Goal: Find specific page/section: Find specific page/section

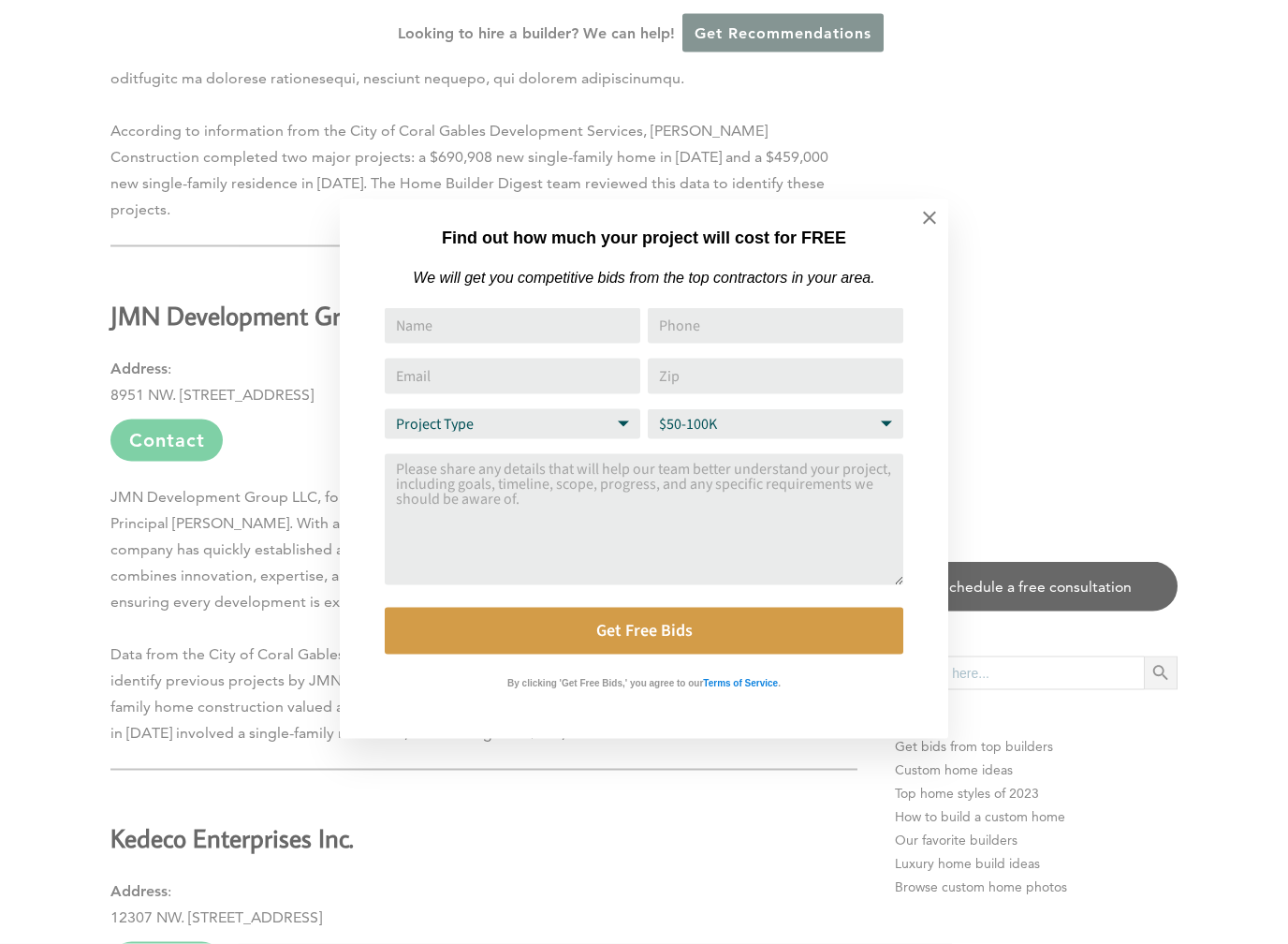
scroll to position [4372, 0]
click at [932, 216] on icon at bounding box center [929, 219] width 13 height 13
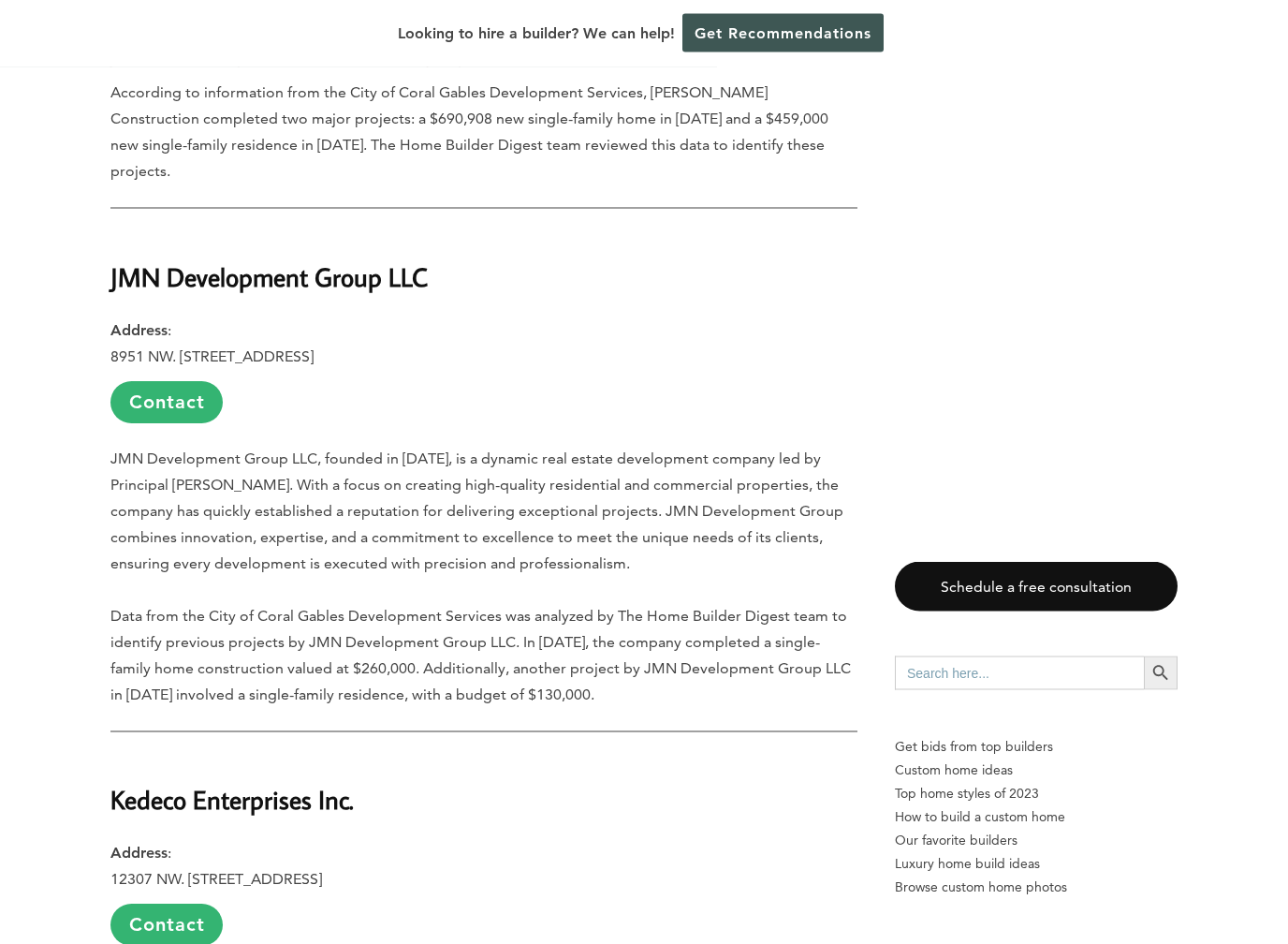
scroll to position [4398, 0]
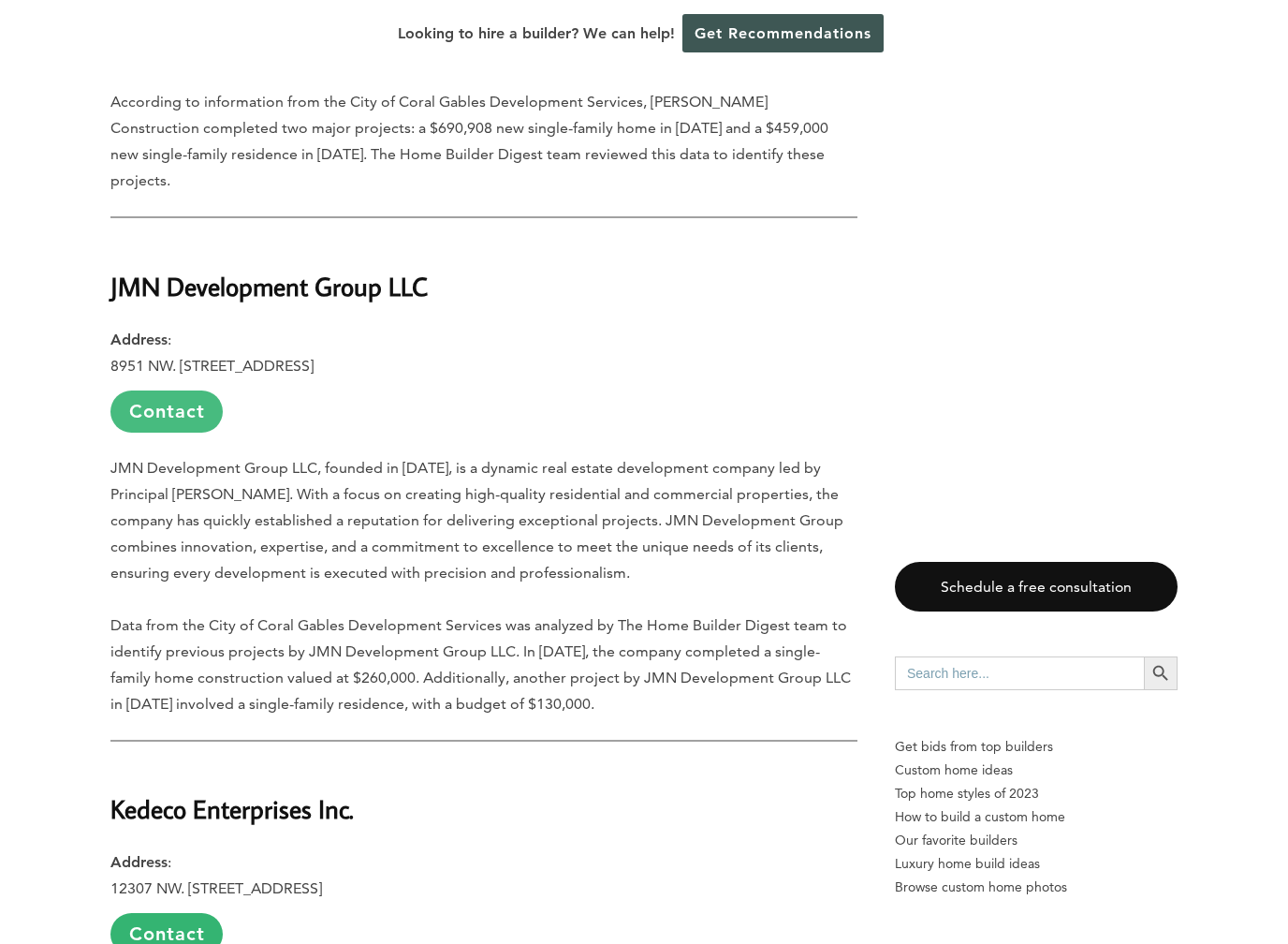
click at [159, 390] on link "Contact" at bounding box center [167, 411] width 113 height 42
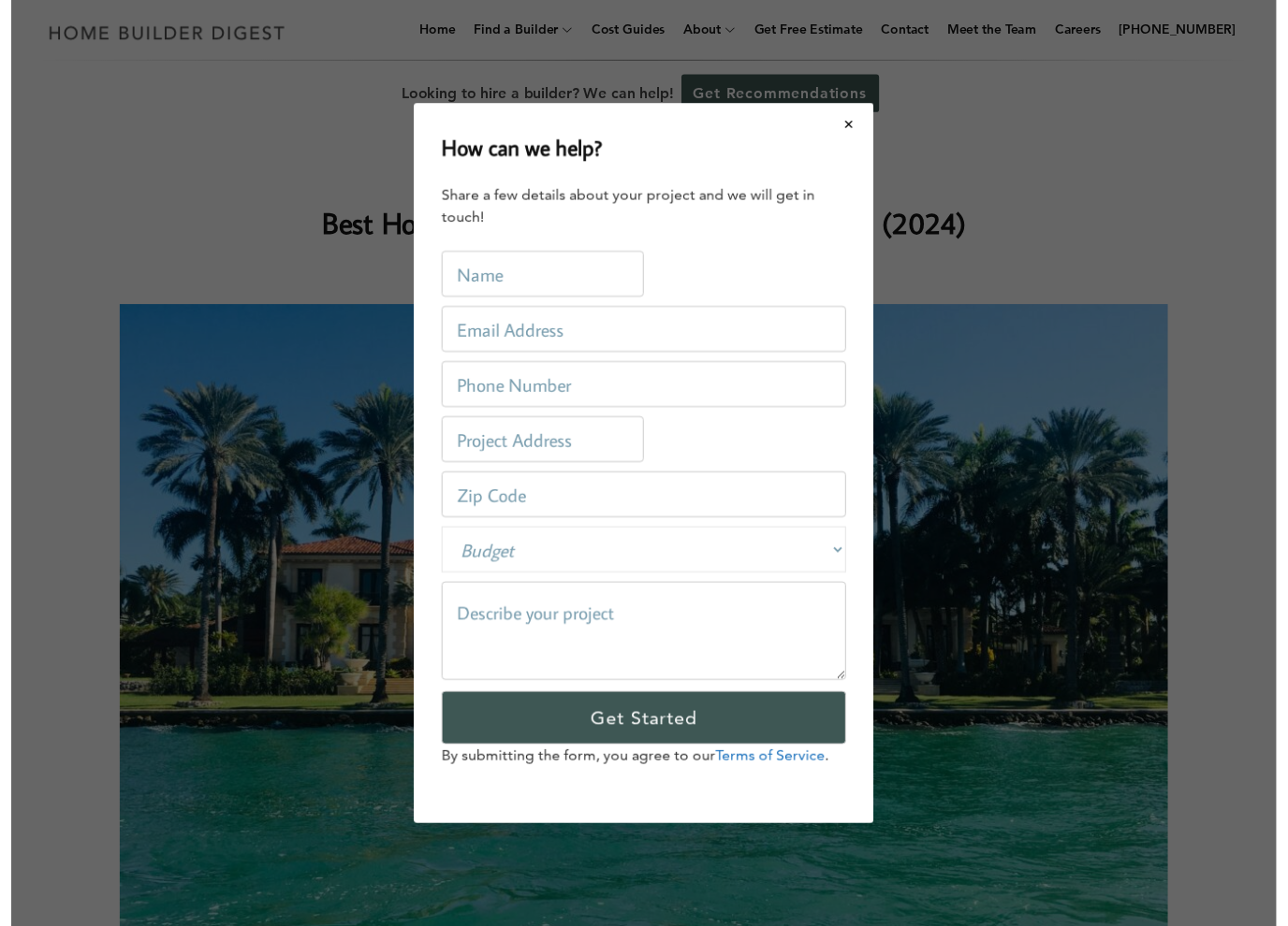
scroll to position [0, 0]
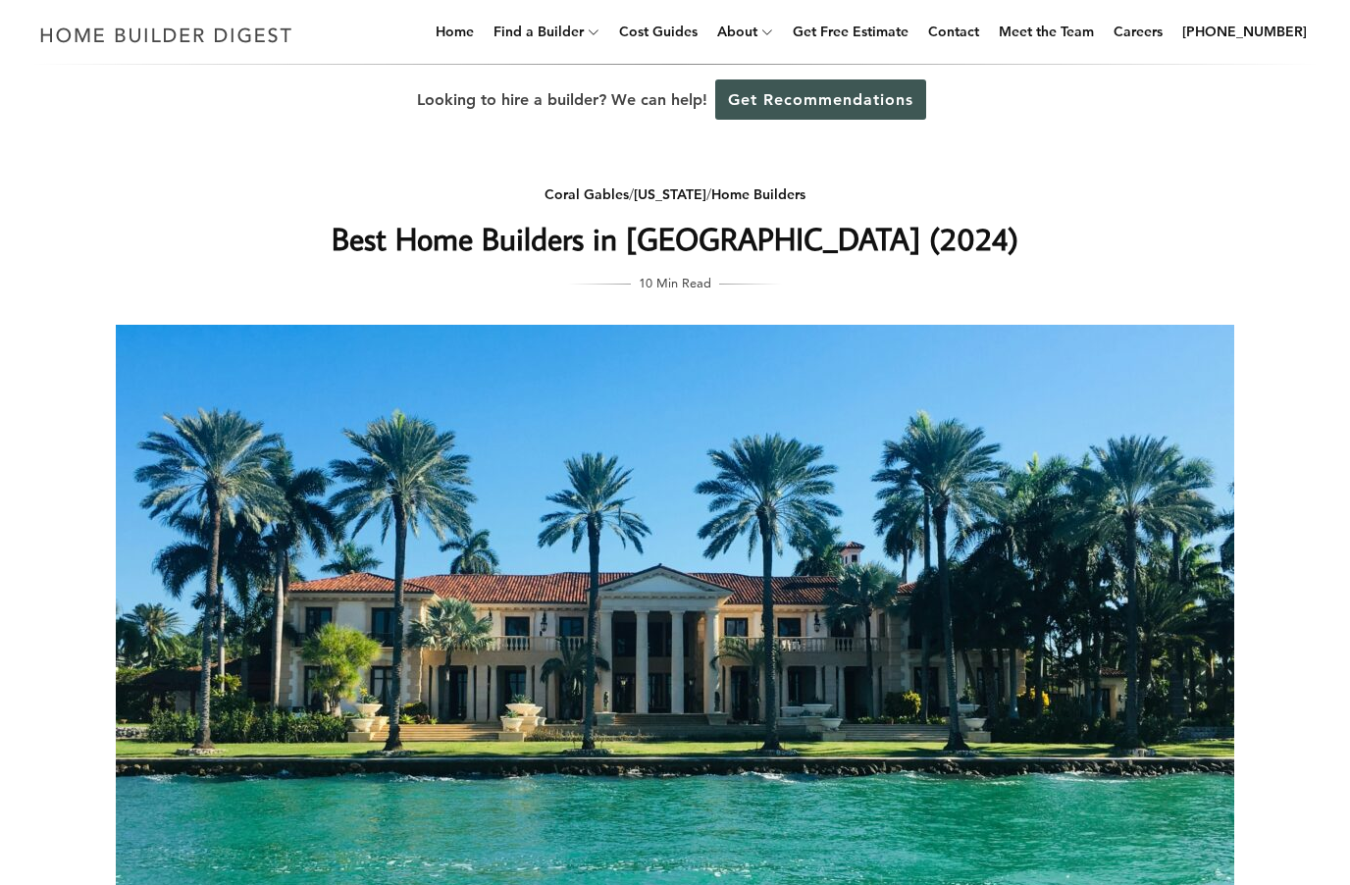
click at [907, 74] on div "Looking to hire a builder? We can help! Get Recommendations" at bounding box center [675, 100] width 1350 height 71
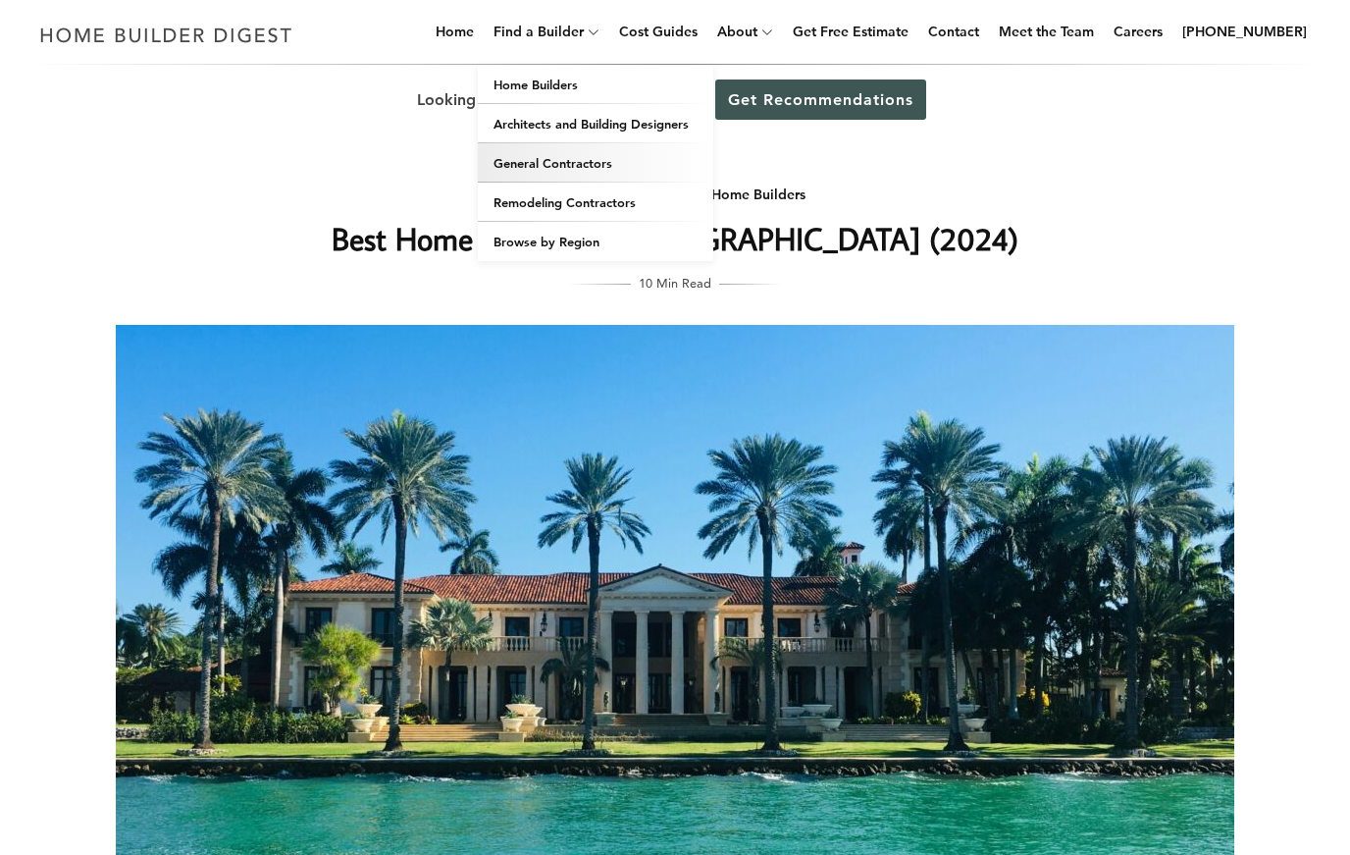
click at [586, 169] on link "General Contractors" at bounding box center [595, 162] width 235 height 39
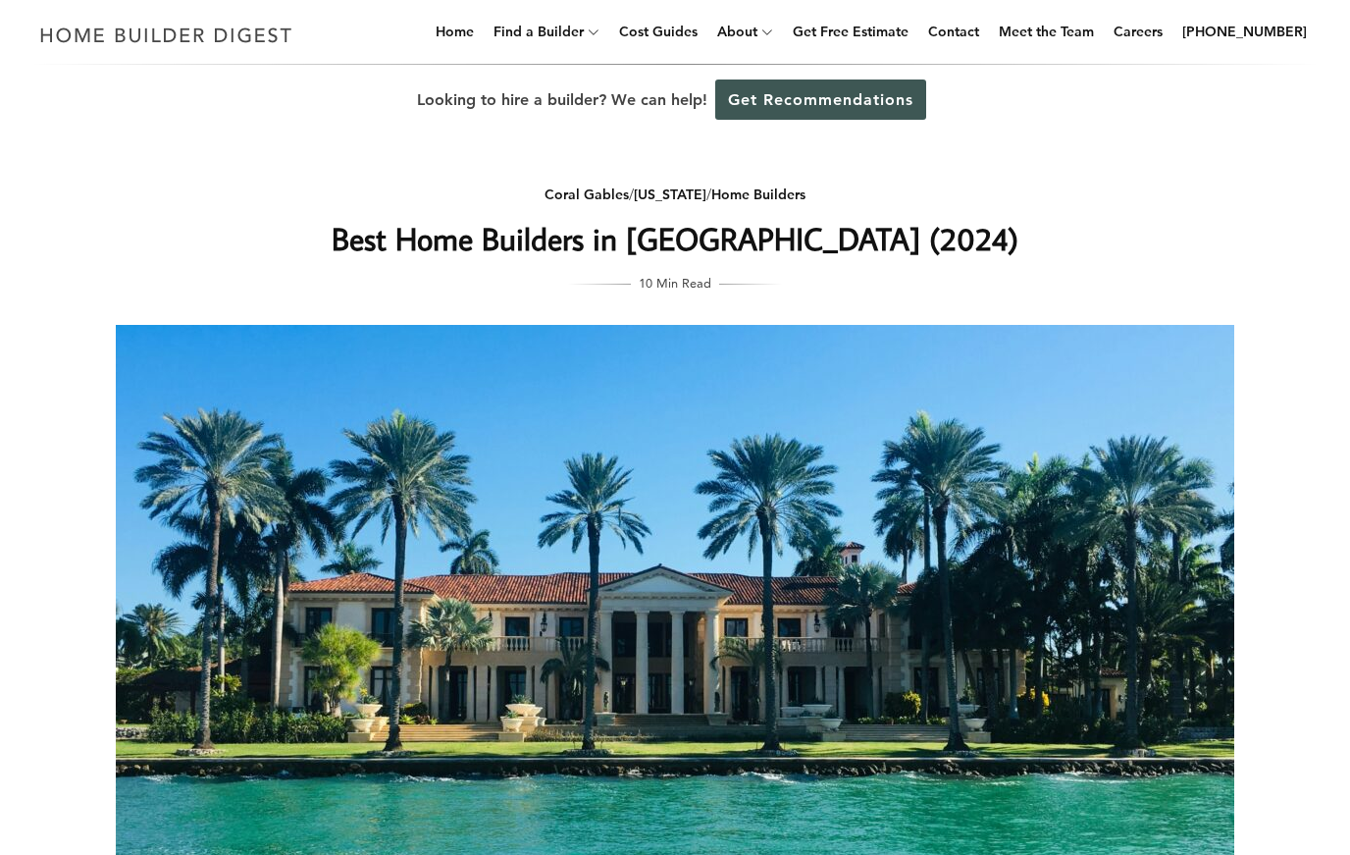
click at [572, 168] on div "Coral Gables / Florida / Home Builders Best Home Builders in Coral Gables (2024…" at bounding box center [675, 230] width 783 height 127
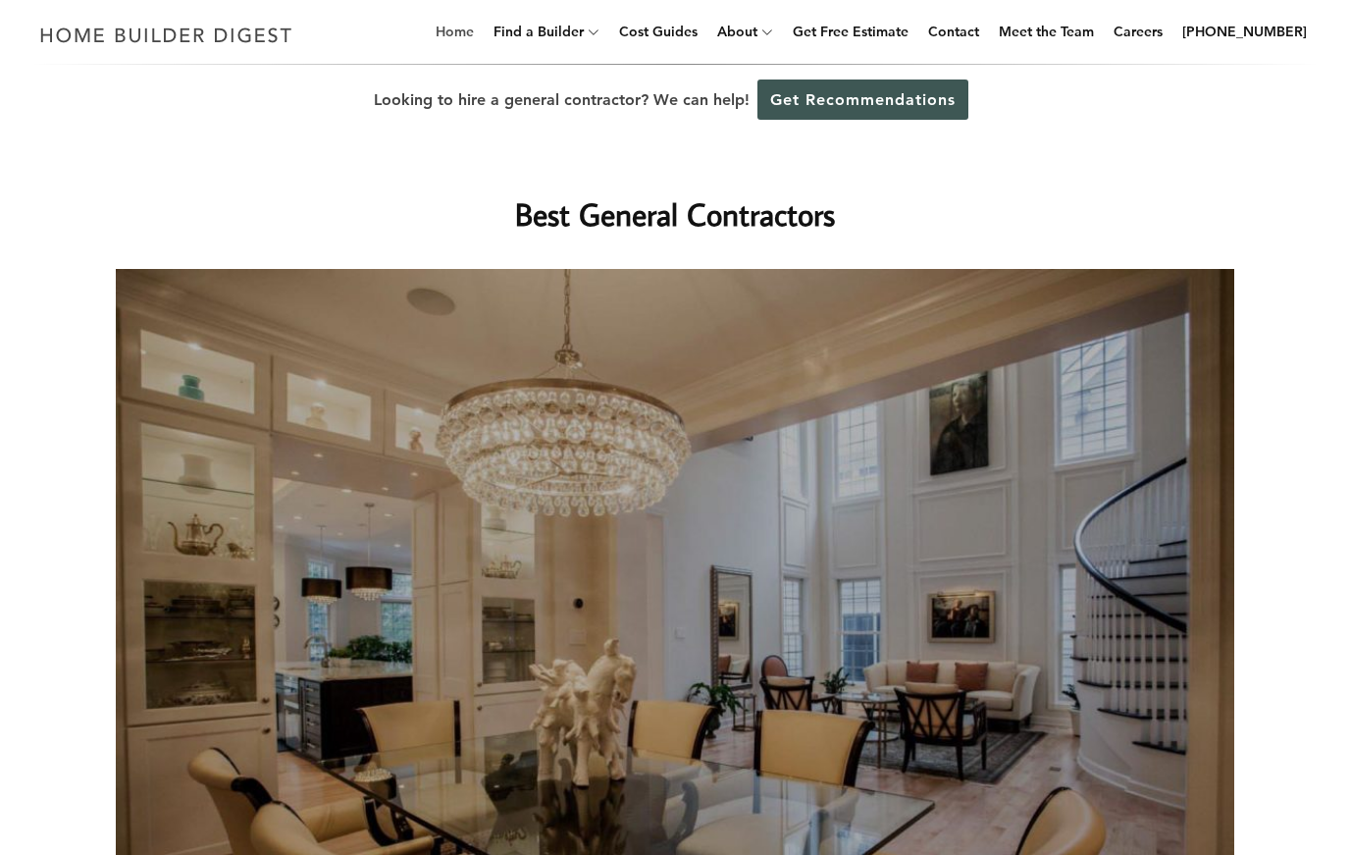
click at [482, 30] on link "Home" at bounding box center [455, 31] width 54 height 63
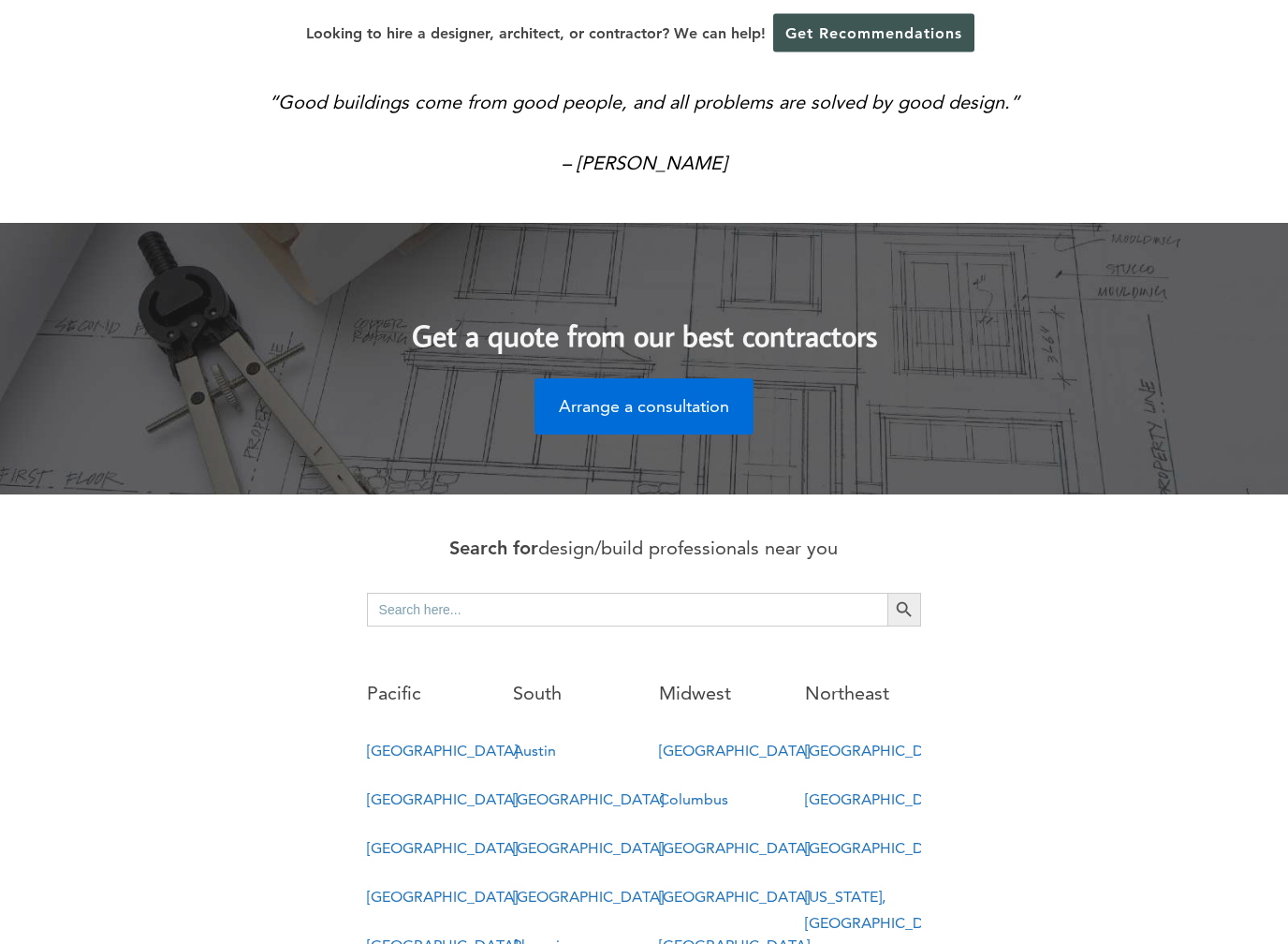
scroll to position [573, 0]
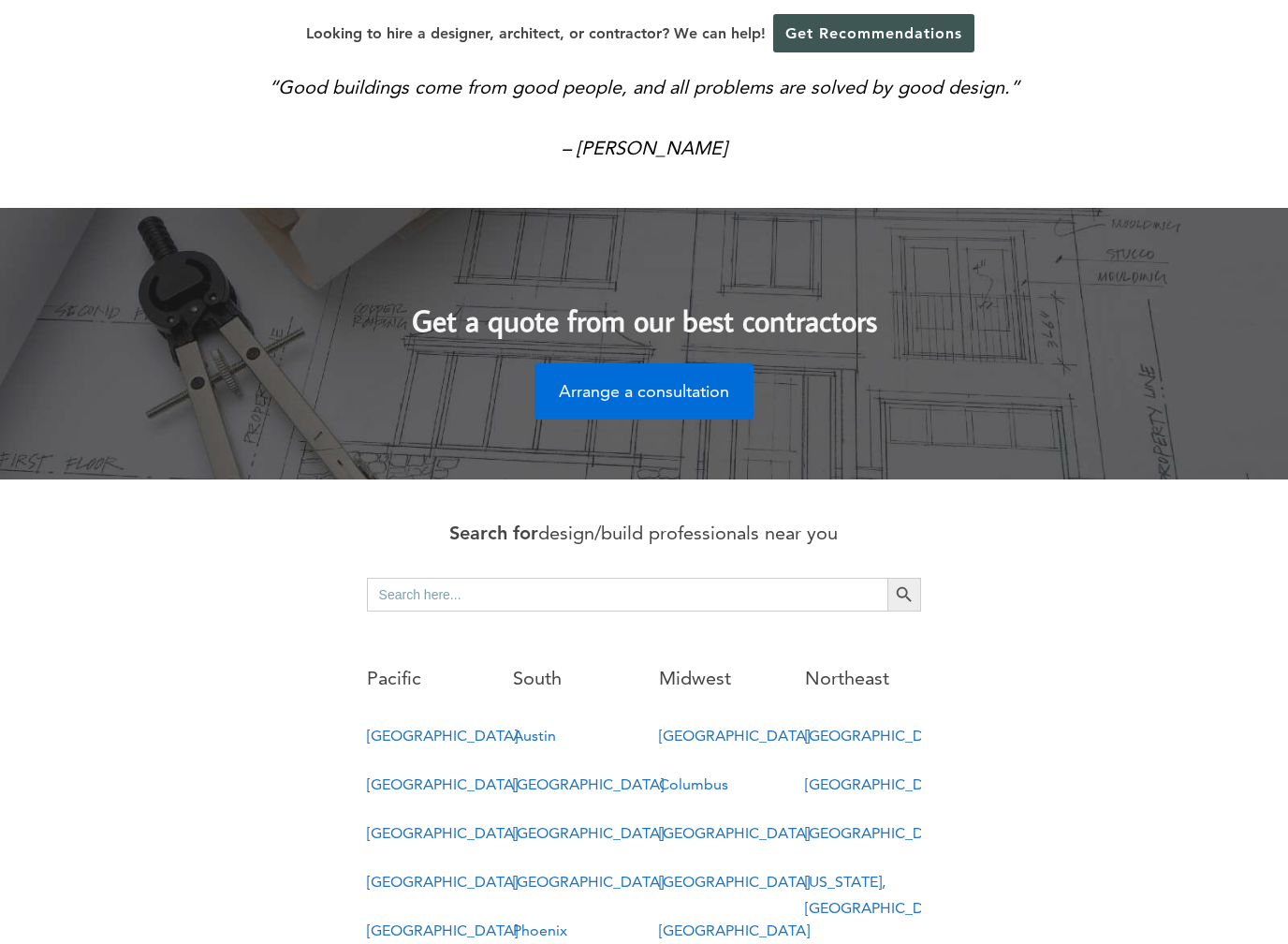
click at [787, 577] on input "Search for:" at bounding box center [628, 594] width 521 height 33
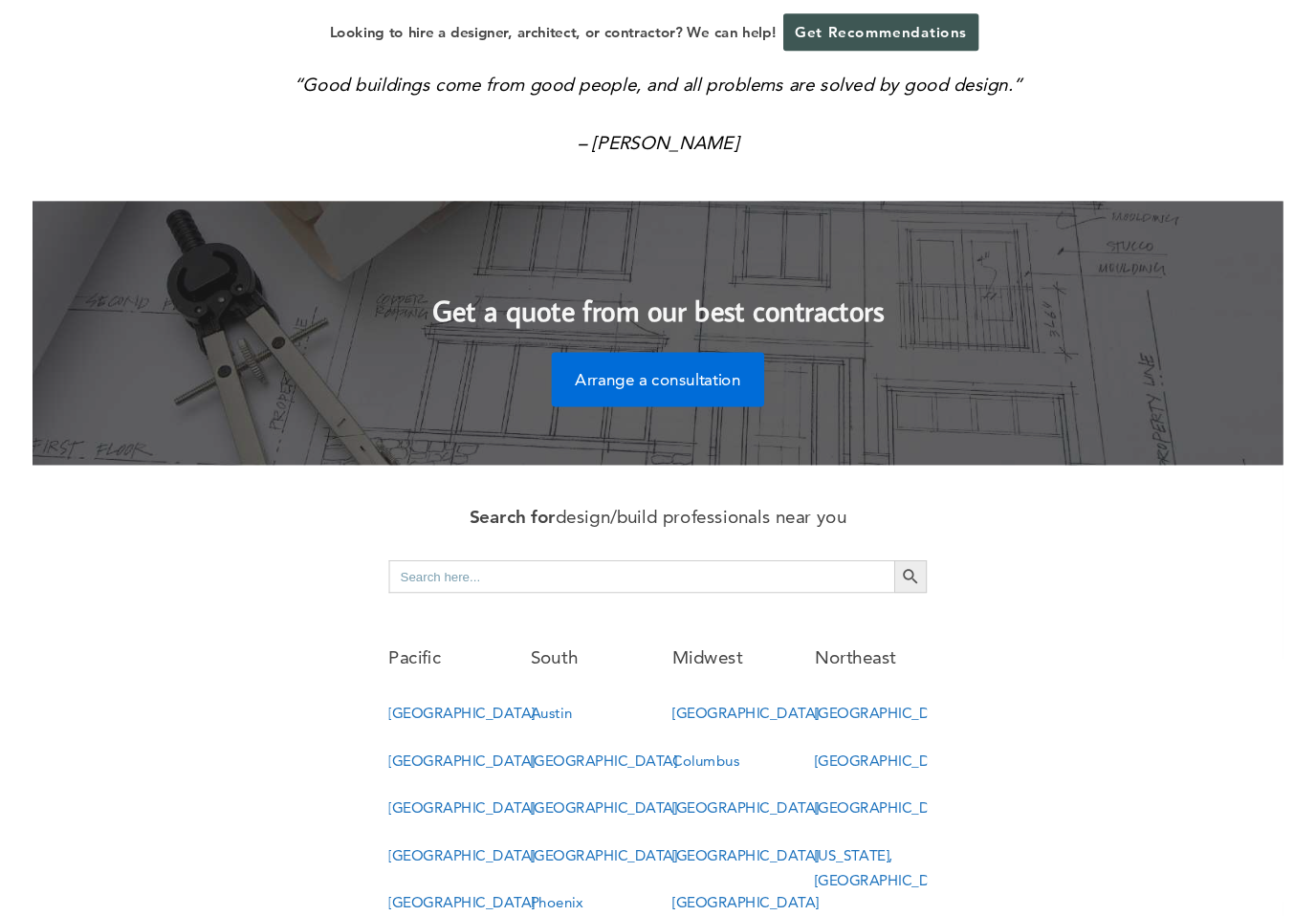
scroll to position [584, 0]
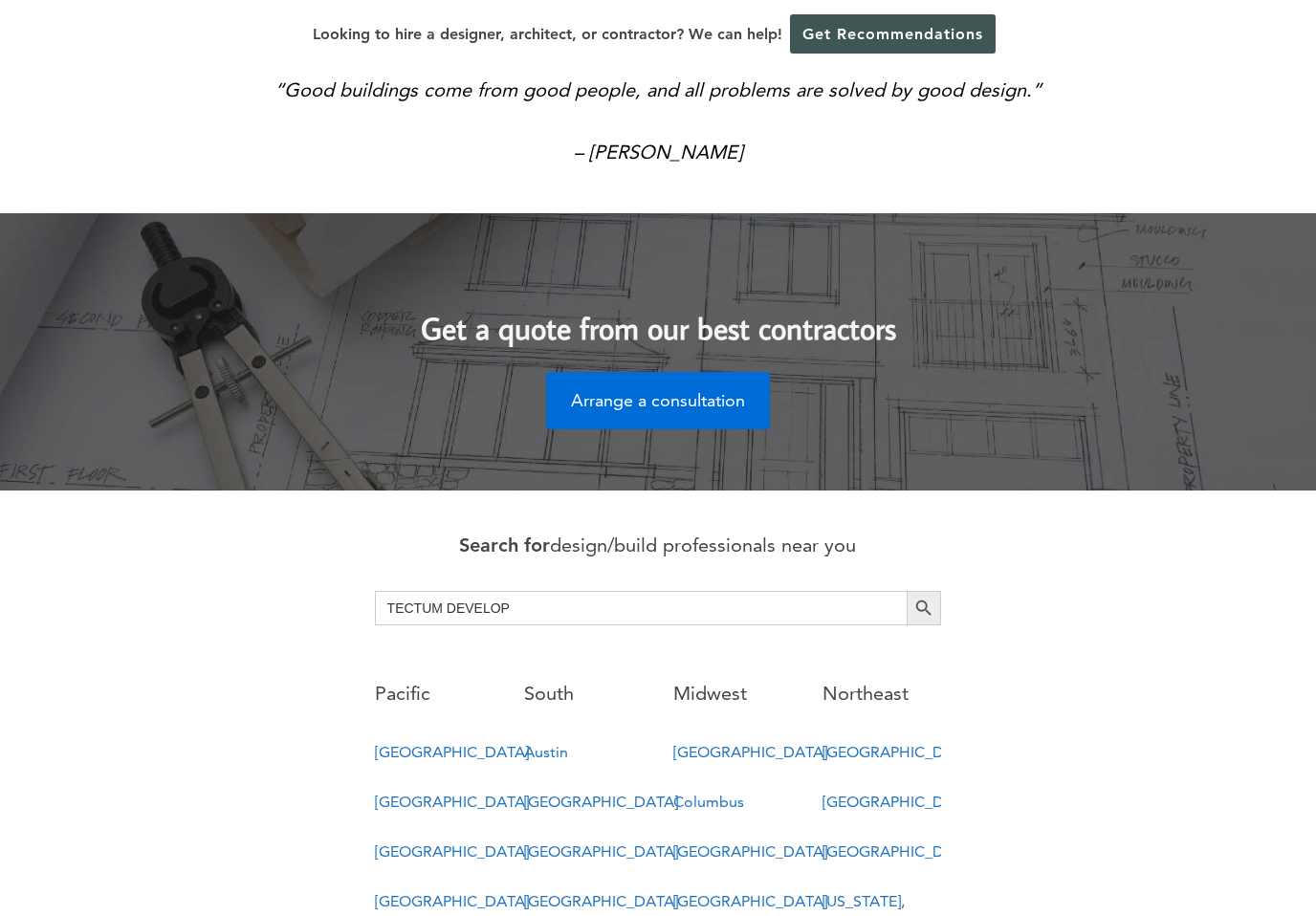
type input "TECTUM DEVELOP"
click at [924, 591] on button "Search Button" at bounding box center [923, 607] width 34 height 34
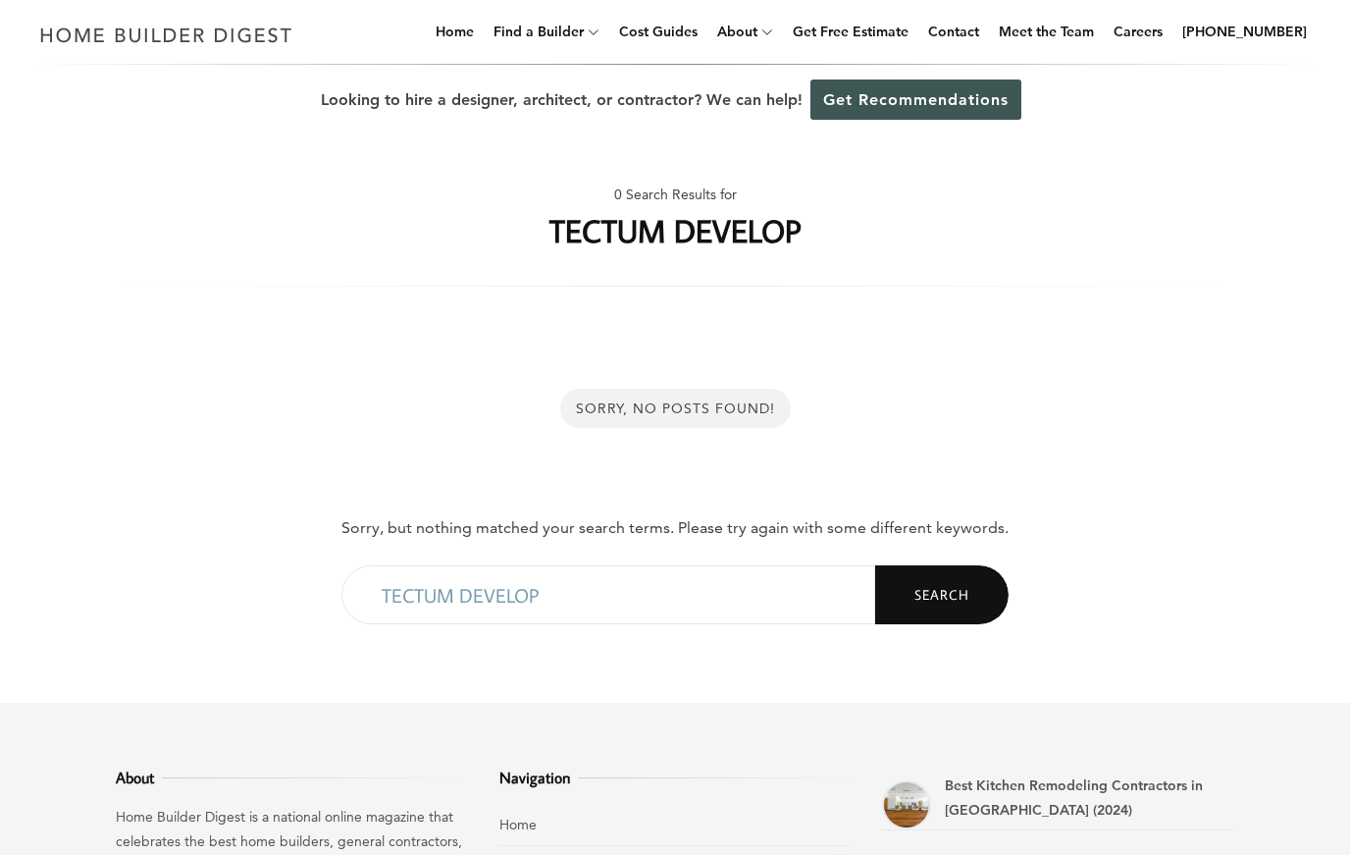
click at [455, 601] on input "TECTUM DEVELOP" at bounding box center [608, 594] width 534 height 59
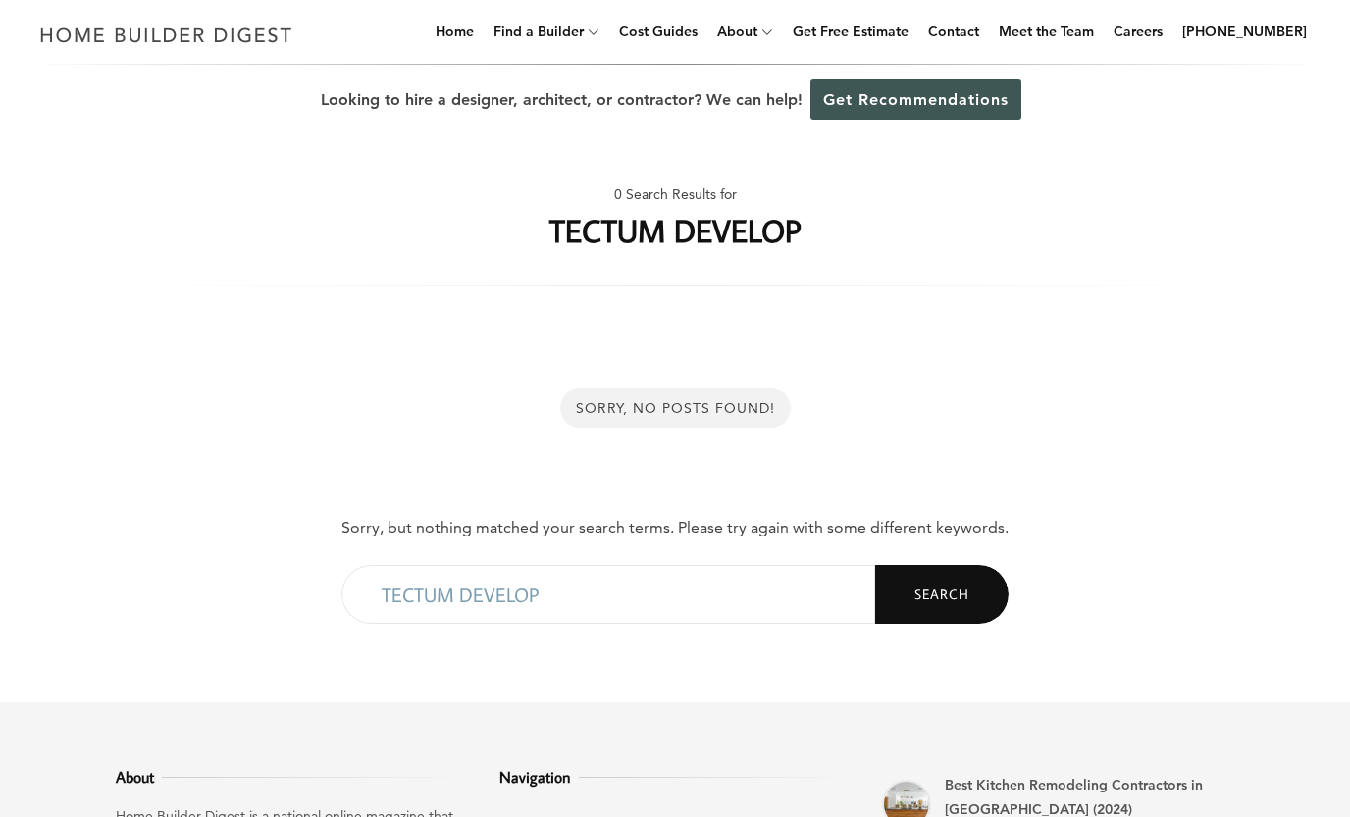
click at [706, 594] on input "TECTUM DEVELOP" at bounding box center [608, 594] width 534 height 59
type input "T"
type input "MG3"
click at [941, 595] on button "Search" at bounding box center [941, 594] width 133 height 59
